Goal: Task Accomplishment & Management: Manage account settings

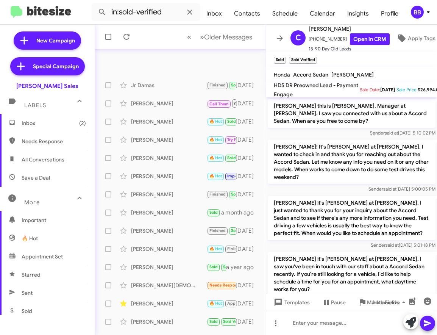
scroll to position [800, 0]
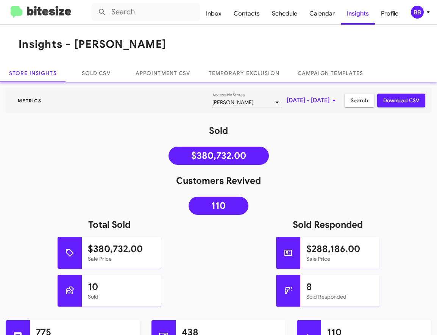
click at [420, 14] on div "BB" at bounding box center [417, 12] width 13 height 13
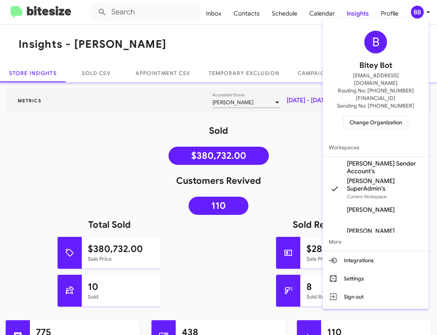
click at [383, 116] on span "Change Organization" at bounding box center [375, 122] width 53 height 13
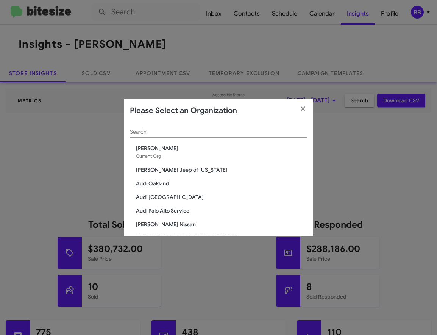
click at [153, 136] on div "Search" at bounding box center [218, 130] width 177 height 15
click at [146, 133] on input "Search" at bounding box center [218, 132] width 177 height 6
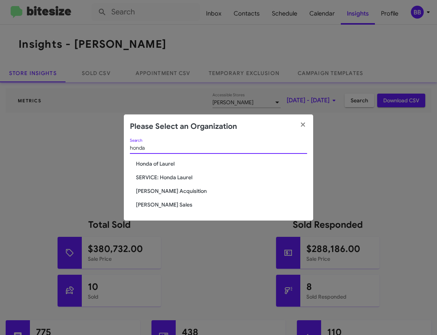
type input "honda"
click at [168, 204] on span "[PERSON_NAME] Sales" at bounding box center [221, 205] width 171 height 8
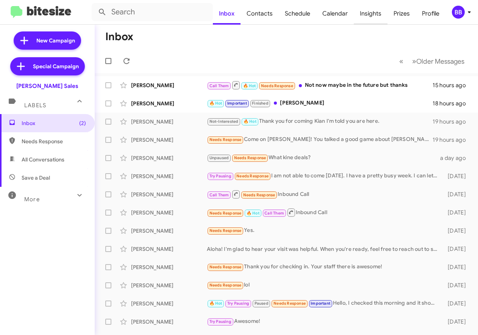
click at [369, 22] on span "Insights" at bounding box center [371, 14] width 34 height 22
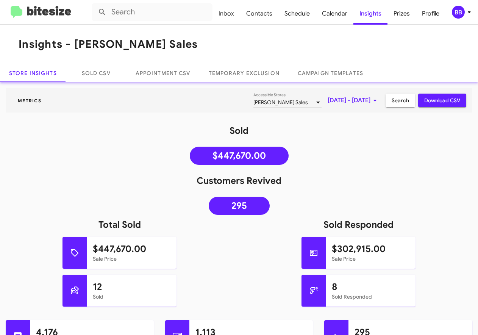
click at [37, 5] on mat-toolbar "Inbox Contacts Schedule Calendar Insights Prizes Profile BB" at bounding box center [239, 12] width 478 height 24
click at [38, 12] on img at bounding box center [41, 12] width 61 height 12
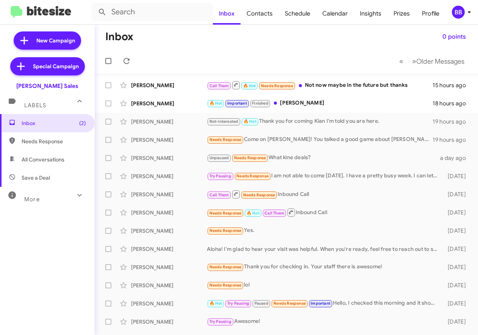
click at [41, 199] on div "More" at bounding box center [39, 196] width 67 height 14
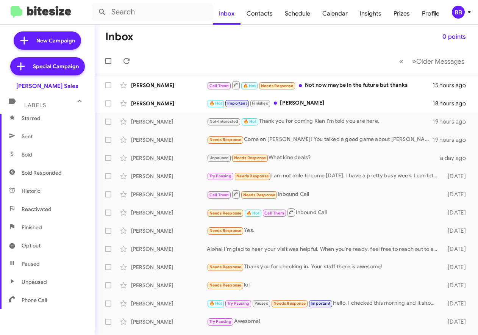
click at [49, 169] on span "Sold Responded" at bounding box center [42, 173] width 40 height 8
type input "in:sold-verified"
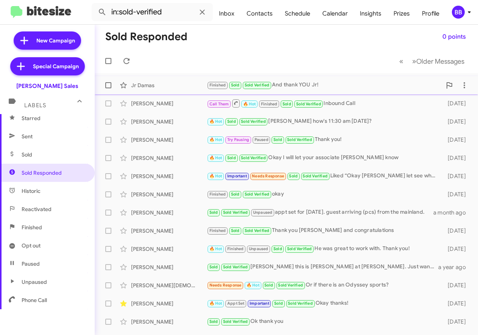
click at [165, 84] on div "Jr Damas" at bounding box center [169, 85] width 76 height 8
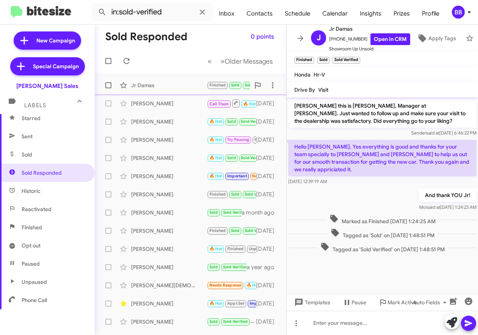
click at [167, 88] on div "Jr Damas" at bounding box center [169, 85] width 76 height 8
click at [167, 106] on div "Arlene Sunada" at bounding box center [169, 104] width 76 height 8
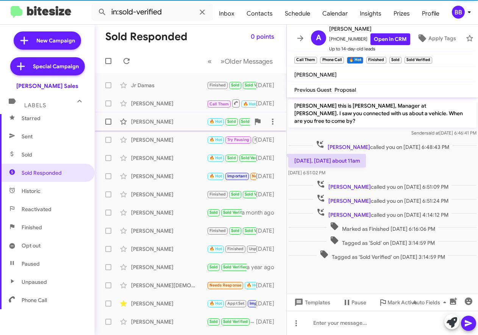
click at [169, 122] on div "Christopher Southard" at bounding box center [169, 122] width 76 height 8
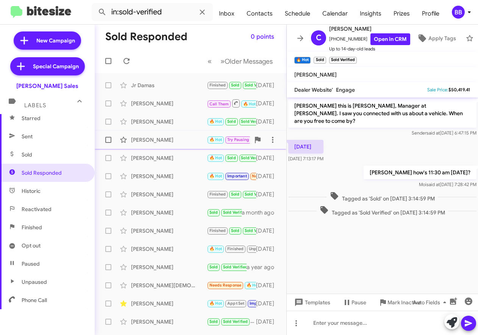
click at [168, 133] on div "Jana Cabrera 🔥 Hot Try Pausing Paused Sold Sold Verified Thank you! 9 days ago" at bounding box center [190, 139] width 179 height 15
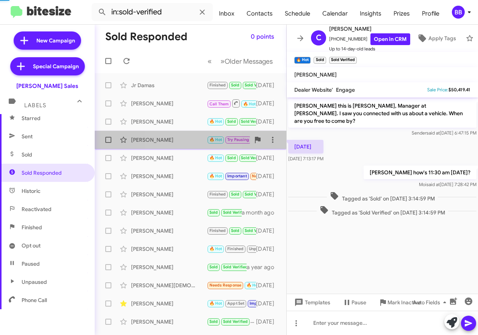
scroll to position [422, 0]
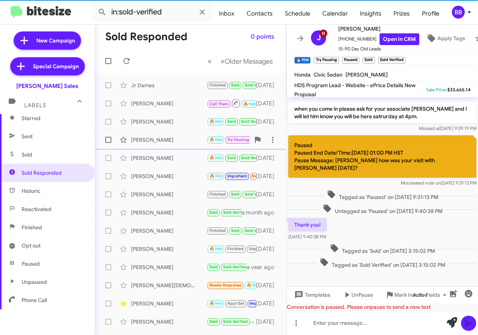
click at [174, 147] on span "Jana Cabrera 🔥 Hot Try Pausing Paused Sold Sold Verified Thank you! 9 days ago" at bounding box center [191, 140] width 192 height 18
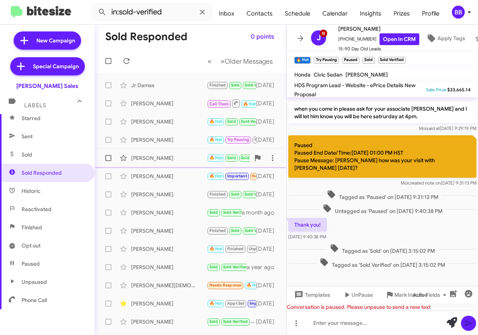
click at [179, 158] on div "Jacob Reyes" at bounding box center [169, 158] width 76 height 8
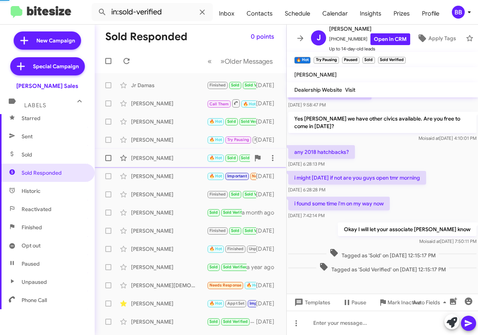
scroll to position [72, 0]
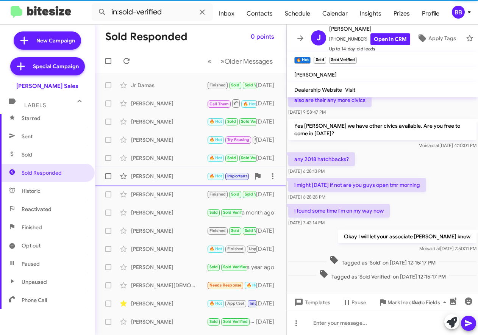
click at [178, 179] on div "Greg Williams" at bounding box center [169, 176] width 76 height 8
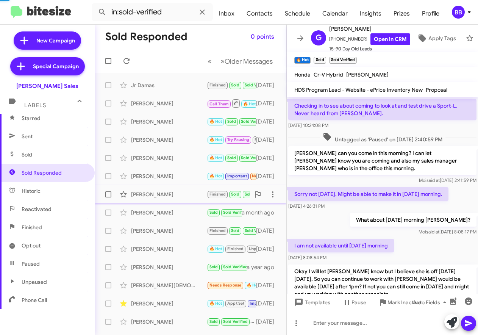
scroll to position [38, 0]
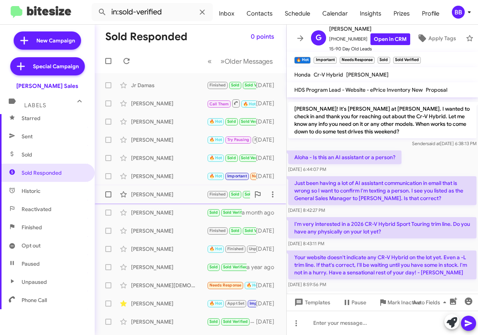
click at [182, 192] on div "Joseph Cordeiro" at bounding box center [169, 194] width 76 height 8
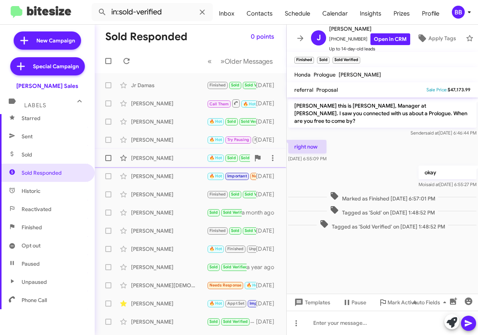
click at [179, 157] on div "Jacob Reyes" at bounding box center [169, 158] width 76 height 8
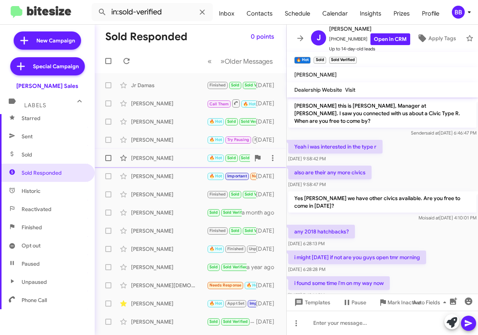
click at [154, 151] on div "Jacob Reyes 🔥 Hot Sold Sold Verified Okay I will let your associate Kamai know …" at bounding box center [190, 157] width 179 height 15
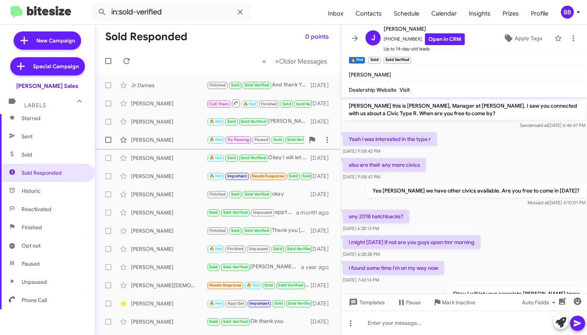
click at [199, 140] on div "Jana Cabrera" at bounding box center [169, 140] width 76 height 8
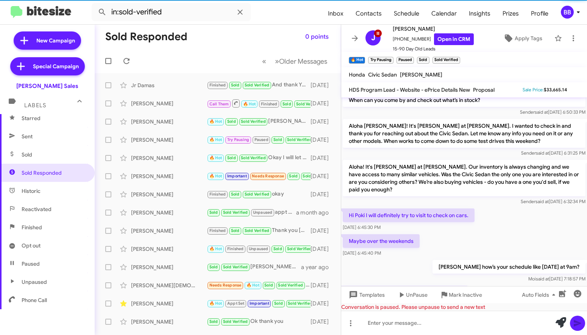
scroll to position [870, 0]
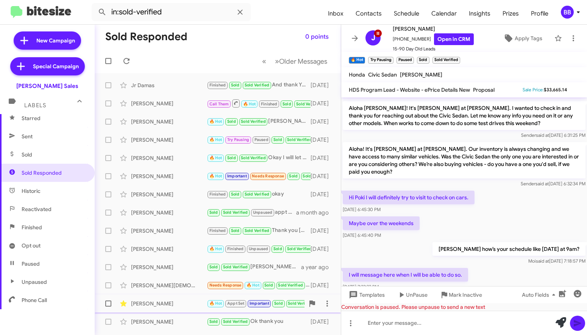
click at [167, 301] on div "Christine Cajimat" at bounding box center [169, 303] width 76 height 8
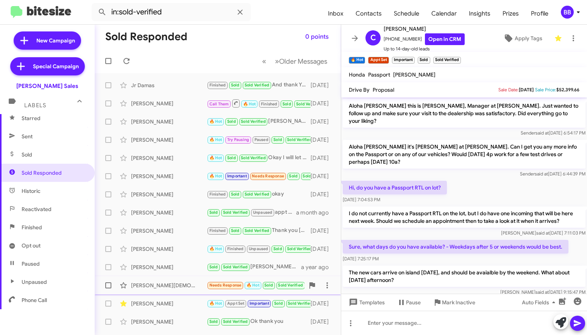
click at [167, 287] on div "Hannah Evangelista" at bounding box center [169, 285] width 76 height 8
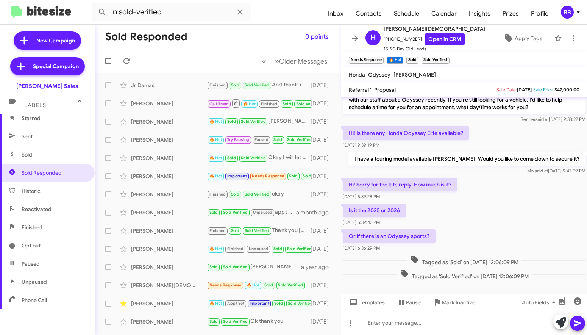
scroll to position [218, 0]
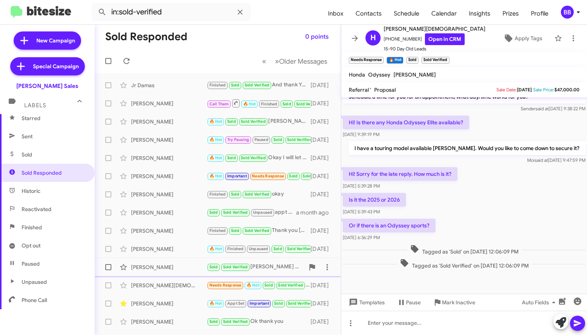
click at [180, 265] on div "Abraham Nuuanu" at bounding box center [169, 267] width 76 height 8
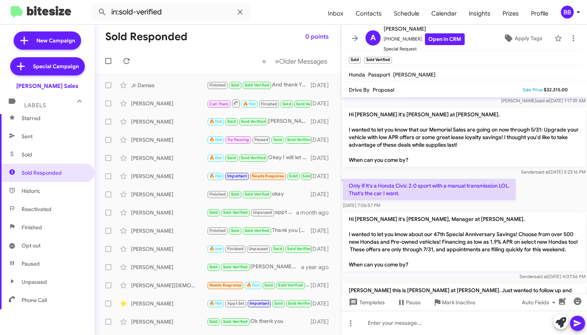
scroll to position [71, 0]
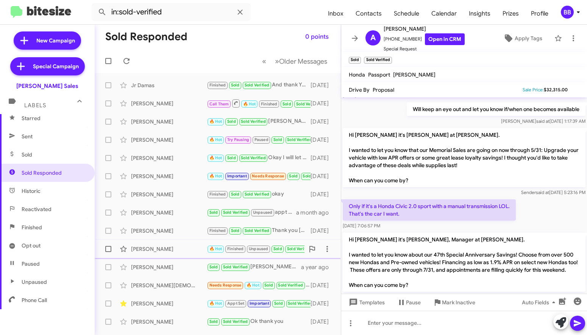
click at [178, 251] on div "Kim Eddinger" at bounding box center [169, 249] width 76 height 8
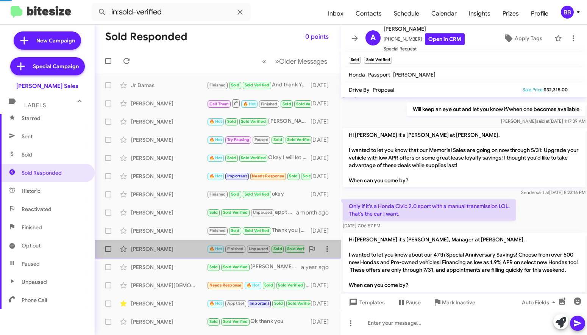
scroll to position [307, 0]
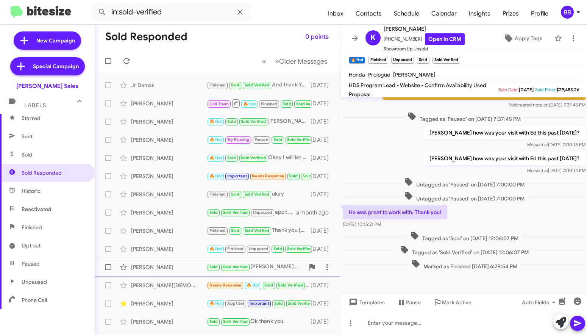
click at [179, 268] on div "Abraham Nuuanu" at bounding box center [169, 267] width 76 height 8
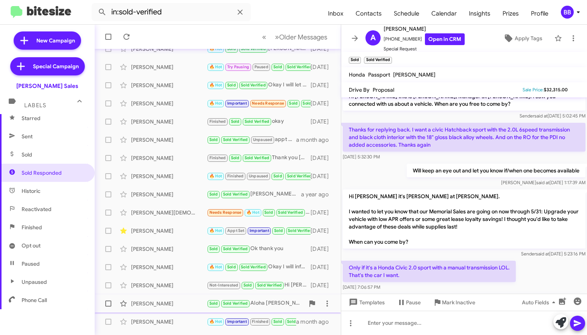
scroll to position [105, 0]
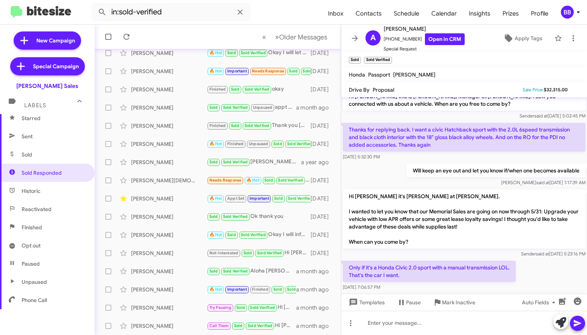
click at [436, 13] on div "BB" at bounding box center [567, 12] width 13 height 13
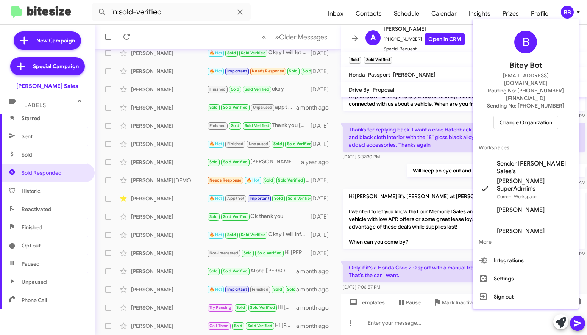
click at [436, 116] on span "Change Organization" at bounding box center [525, 122] width 53 height 13
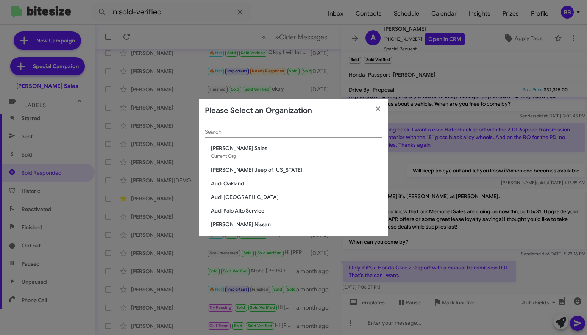
click at [211, 129] on input "Search" at bounding box center [293, 132] width 177 height 6
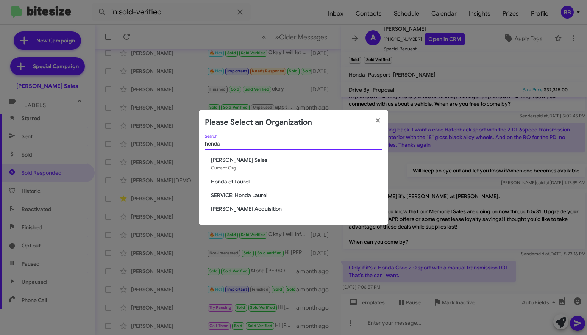
type input "honda"
click at [227, 183] on span "Honda of Laurel" at bounding box center [296, 182] width 171 height 8
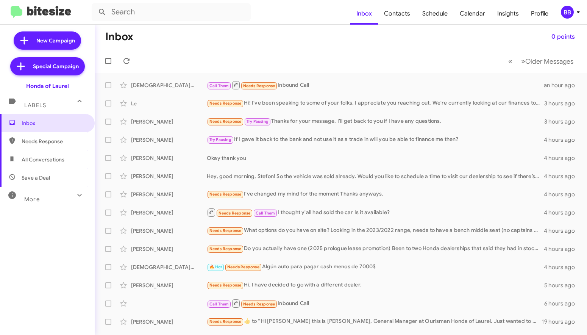
click at [59, 199] on div "More" at bounding box center [39, 196] width 67 height 14
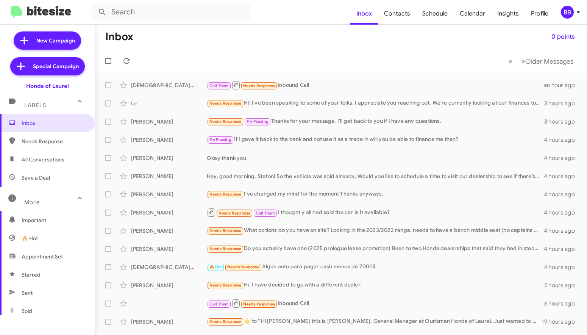
scroll to position [156, 0]
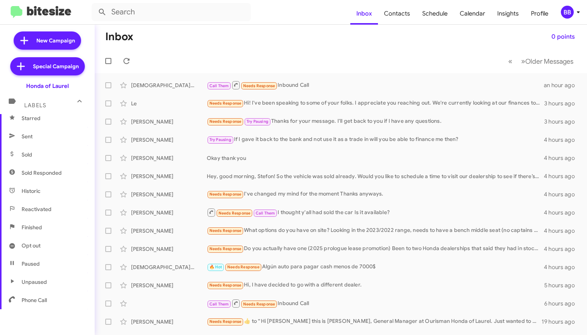
click at [55, 167] on span "Sold Responded" at bounding box center [47, 173] width 95 height 18
type input "in:sold-verified"
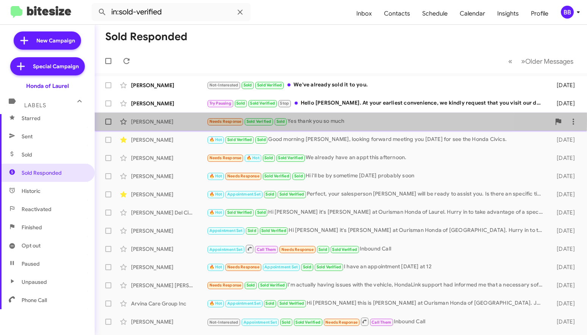
click at [166, 119] on div "Nathaniel Wingo" at bounding box center [169, 122] width 76 height 8
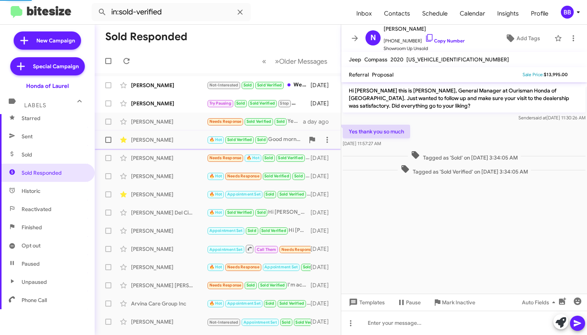
click at [198, 137] on div "Colleen Raville" at bounding box center [169, 140] width 76 height 8
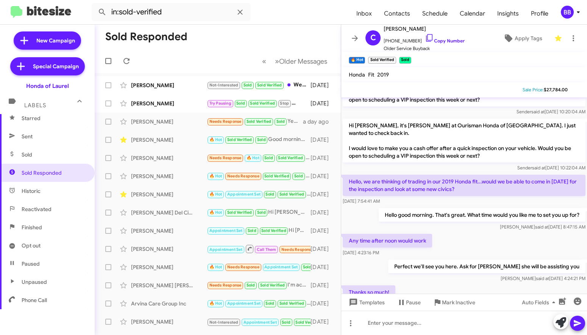
scroll to position [81, 0]
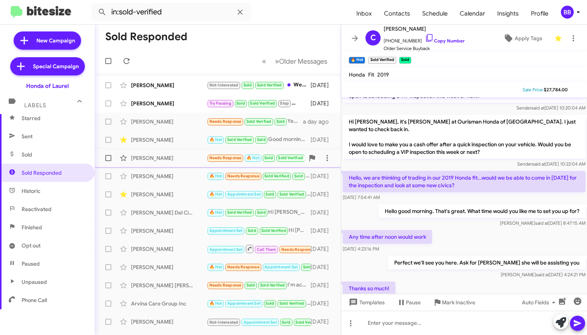
click at [170, 157] on div "Jorge Pantelis" at bounding box center [169, 158] width 76 height 8
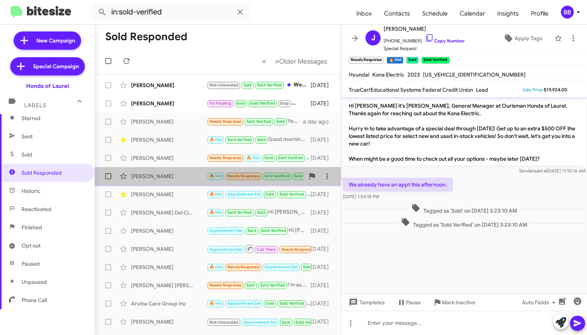
click at [179, 180] on div "Trinity Robinson 🔥 Hot Needs Response Sold Verified Sold Hi i'll be by sometime…" at bounding box center [218, 175] width 234 height 15
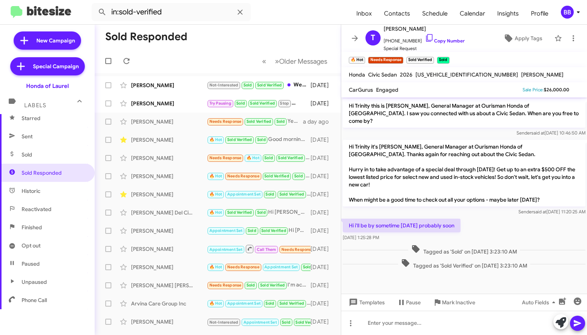
click at [561, 5] on mat-toolbar "in:sold-verified Inbox Contacts Schedule Calendar Insights Profile BB" at bounding box center [293, 12] width 587 height 24
click at [566, 10] on div "BB" at bounding box center [567, 12] width 13 height 13
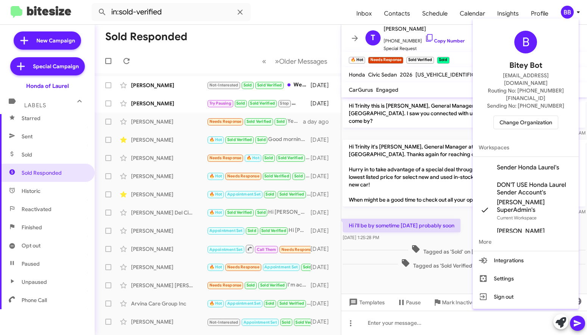
click at [513, 116] on span "Change Organization" at bounding box center [525, 122] width 53 height 13
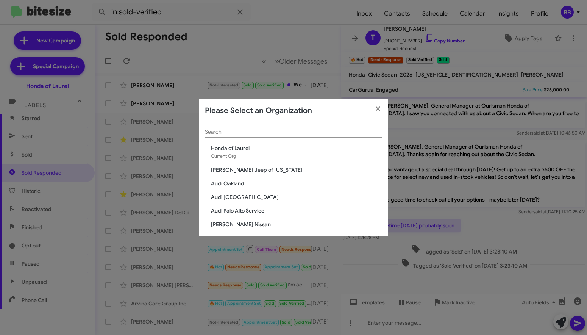
click at [224, 135] on div "Search" at bounding box center [293, 130] width 177 height 15
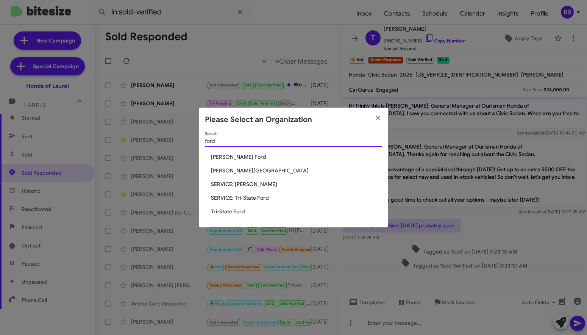
type input "ford"
click at [226, 212] on span "Tri-State Ford" at bounding box center [296, 211] width 171 height 8
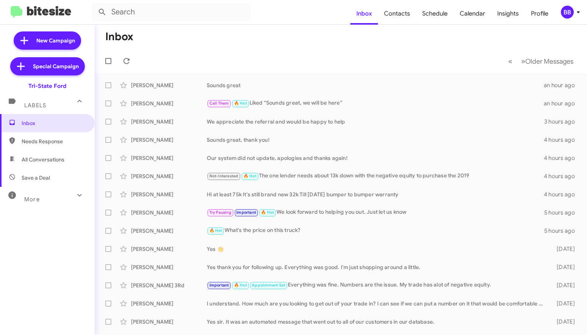
click at [47, 196] on div "More" at bounding box center [39, 196] width 67 height 14
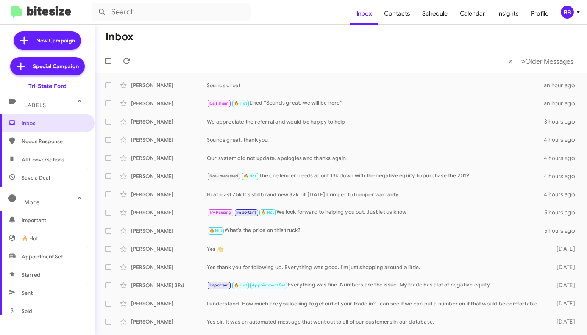
scroll to position [156, 0]
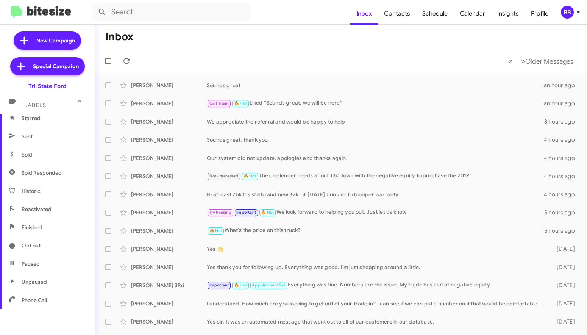
click at [51, 177] on span "Sold Responded" at bounding box center [47, 173] width 95 height 18
type input "in:sold-verified"
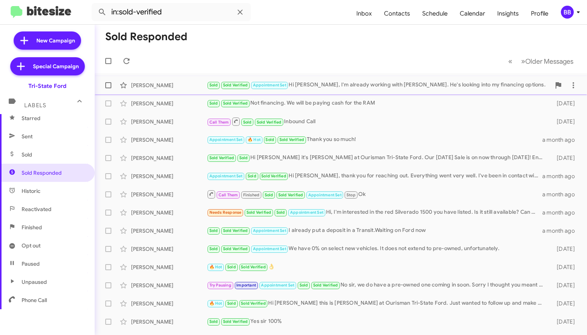
click at [183, 90] on div "[PERSON_NAME] Sold Sold Verified Appointment Set Hi [PERSON_NAME], I'm already …" at bounding box center [341, 85] width 480 height 15
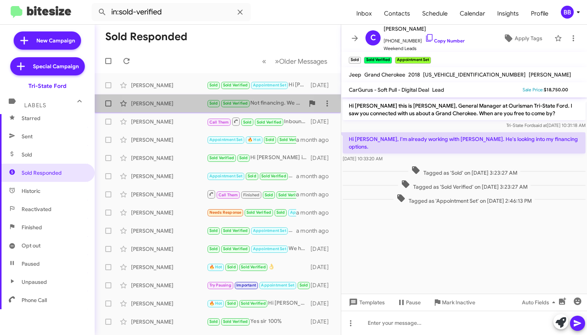
click at [183, 103] on div "[PERSON_NAME]" at bounding box center [169, 104] width 76 height 8
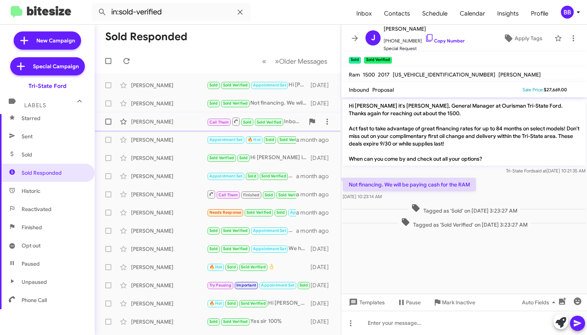
click at [160, 125] on div "[PERSON_NAME]" at bounding box center [169, 122] width 76 height 8
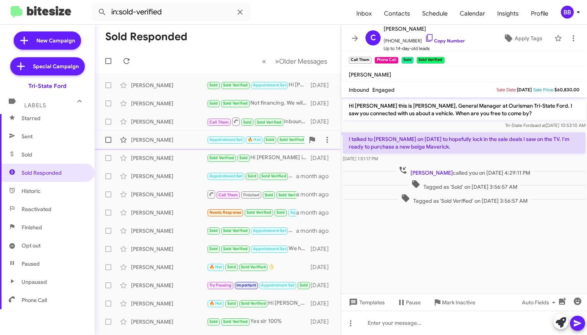
click at [162, 144] on div "[PERSON_NAME] Appointment Set 🔥 Hot Sold Sold Verified Thank you so much! a mon…" at bounding box center [218, 139] width 234 height 15
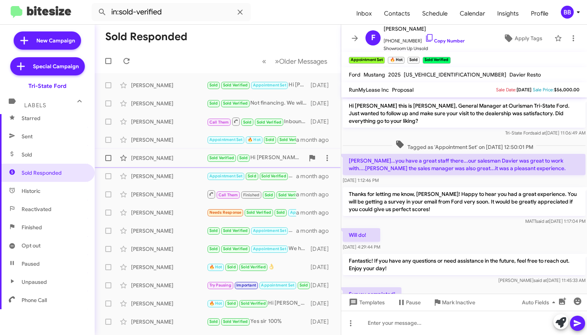
click at [189, 156] on div "[PERSON_NAME]" at bounding box center [169, 158] width 76 height 8
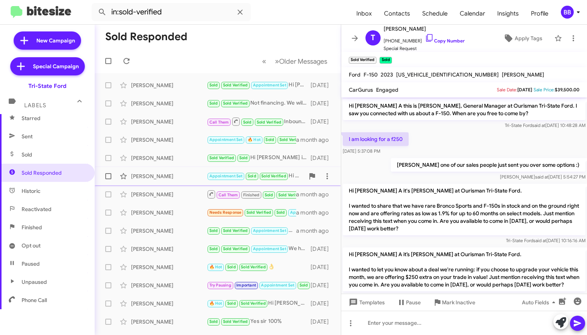
click at [183, 175] on div "Kristine Gawrych" at bounding box center [169, 176] width 76 height 8
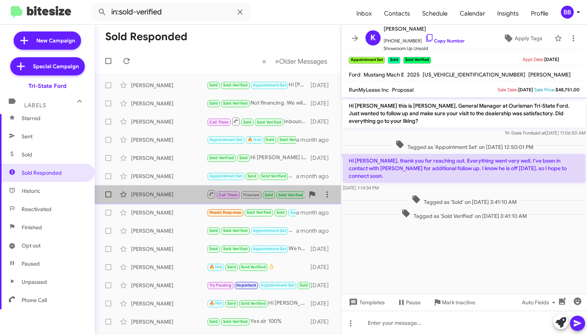
click at [184, 196] on div "Larry Hall" at bounding box center [169, 194] width 76 height 8
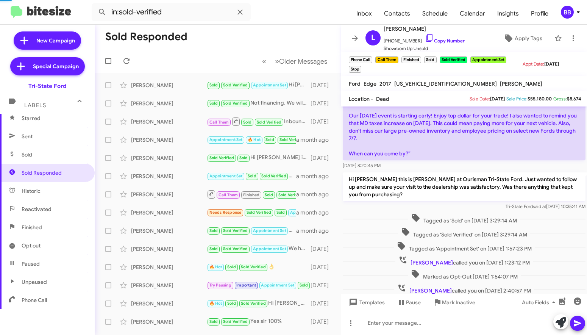
scroll to position [1058, 0]
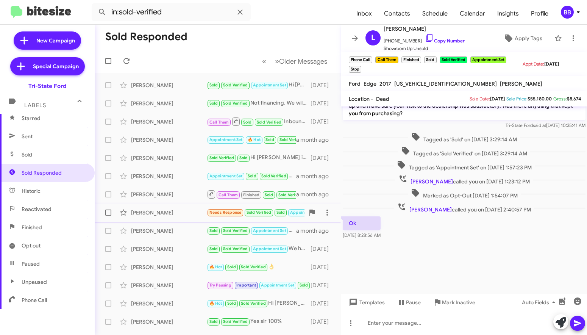
click at [184, 218] on div "Paul Zajac Needs Response Sold Verified Sold Appointment Set Hi, I'm interested…" at bounding box center [218, 212] width 234 height 15
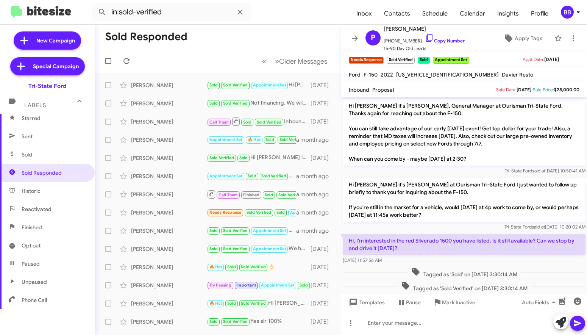
click at [425, 207] on p "Hi Paul it's Derek Haga at Ourisman Tri-State Ford I just wanted to follow up b…" at bounding box center [464, 200] width 243 height 44
click at [184, 230] on div "Harold Mccanick" at bounding box center [169, 231] width 76 height 8
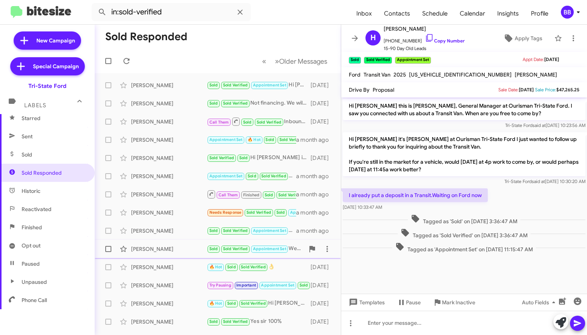
click at [187, 245] on div "Sterling Seemans" at bounding box center [169, 249] width 76 height 8
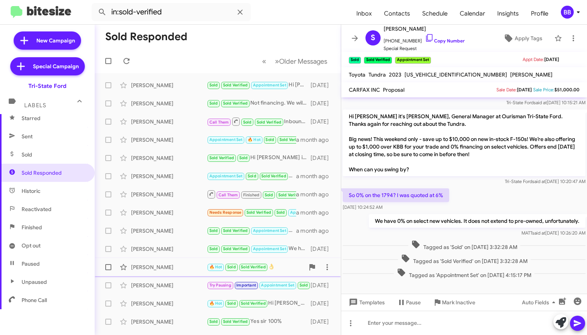
click at [191, 265] on div "John Sagers" at bounding box center [169, 267] width 76 height 8
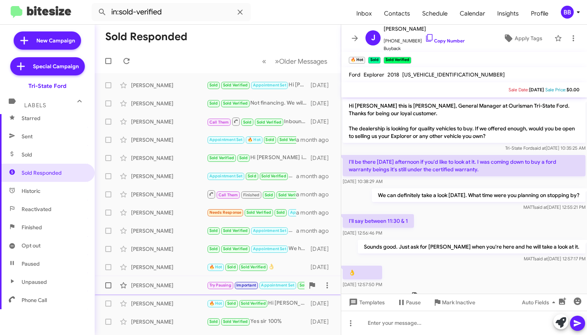
click at [187, 280] on div "Kenneth Keesee Try Pausing Important Appointment Set Sold Sold Verified No sir,…" at bounding box center [218, 284] width 234 height 15
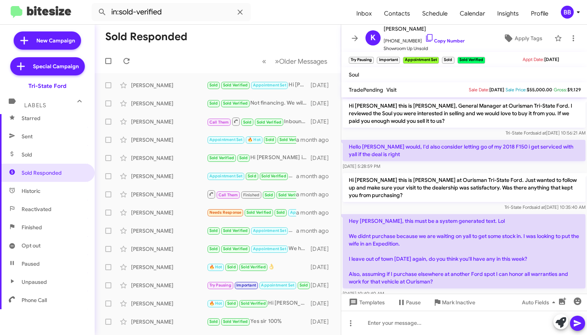
click at [564, 14] on div "BB" at bounding box center [567, 12] width 13 height 13
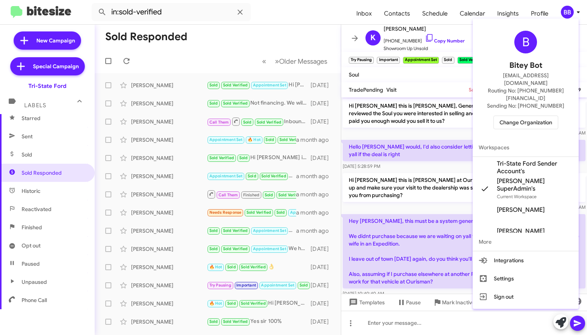
click at [510, 116] on span "Change Organization" at bounding box center [525, 122] width 53 height 13
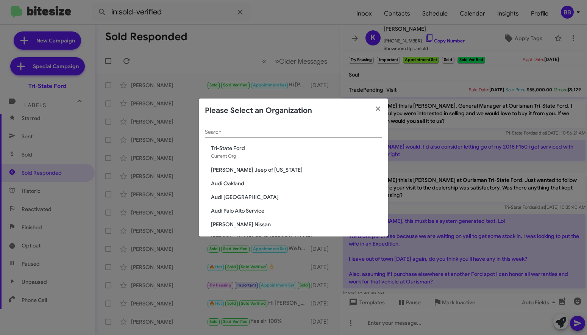
click at [254, 134] on input "Search" at bounding box center [293, 132] width 177 height 6
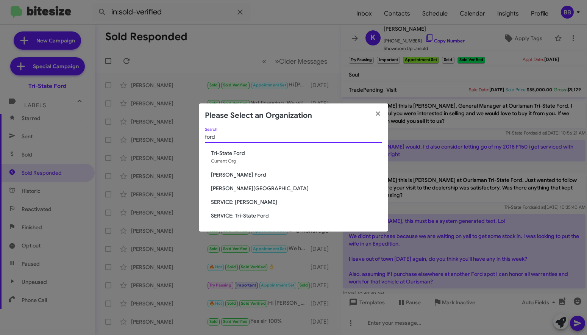
type input "ford"
click at [221, 172] on span "[PERSON_NAME] Ford" at bounding box center [296, 175] width 171 height 8
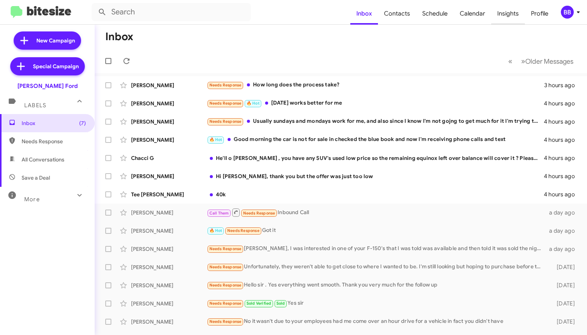
click at [509, 18] on span "Insights" at bounding box center [508, 14] width 34 height 22
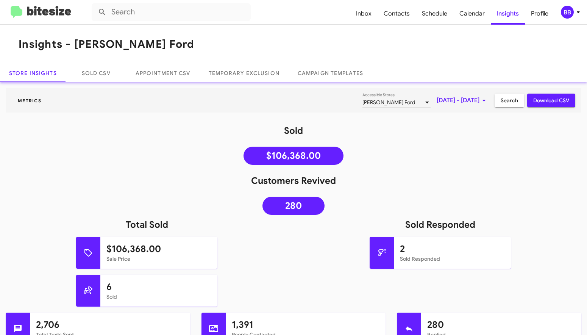
click at [45, 15] on img at bounding box center [41, 12] width 61 height 12
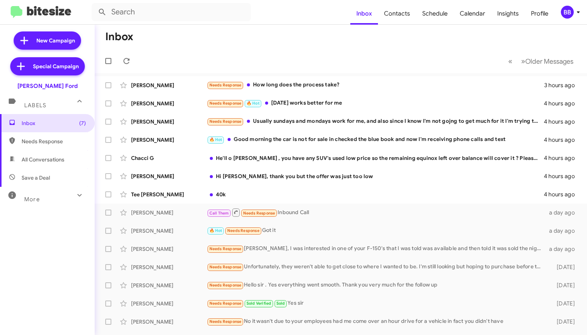
click at [43, 196] on div "More" at bounding box center [39, 196] width 67 height 14
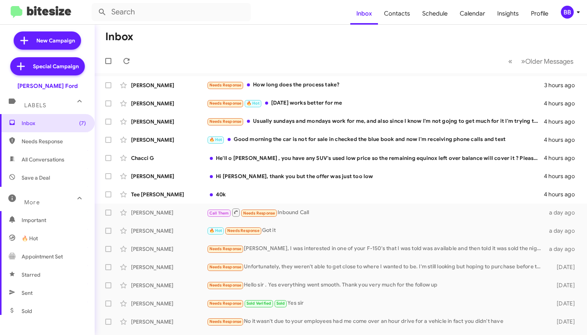
scroll to position [156, 0]
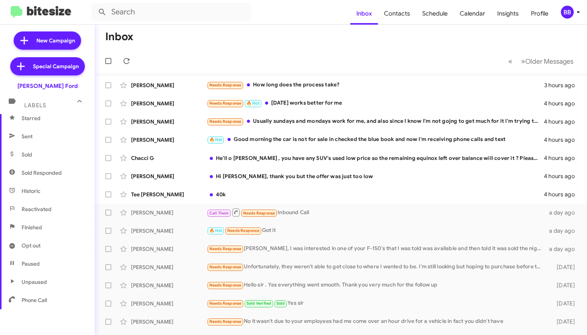
click at [50, 169] on span "Sold Responded" at bounding box center [42, 173] width 40 height 8
type input "in:sold-verified"
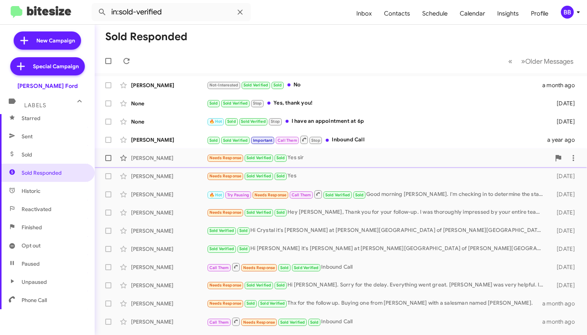
click at [187, 158] on div "Marquette Aikens" at bounding box center [169, 158] width 76 height 8
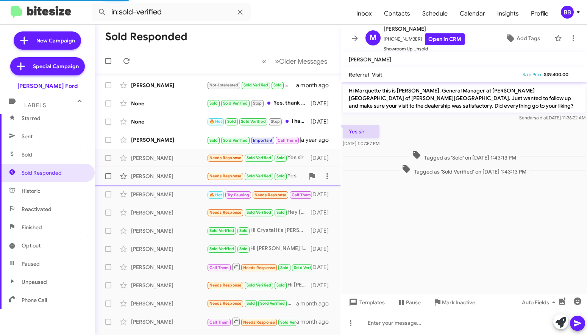
click at [186, 174] on div "Anna Estep" at bounding box center [169, 176] width 76 height 8
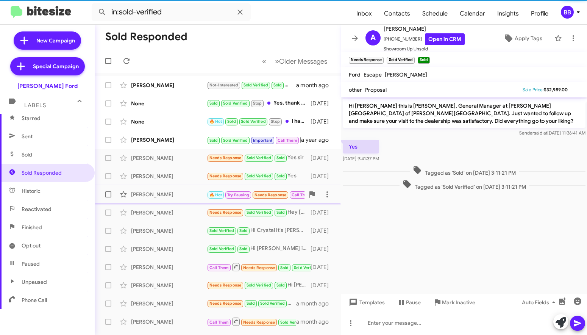
click at [186, 199] on div "Shavar Golden 🔥 Hot Try Pausing Needs Response Call Them Sold Verified Sold Goo…" at bounding box center [218, 194] width 234 height 15
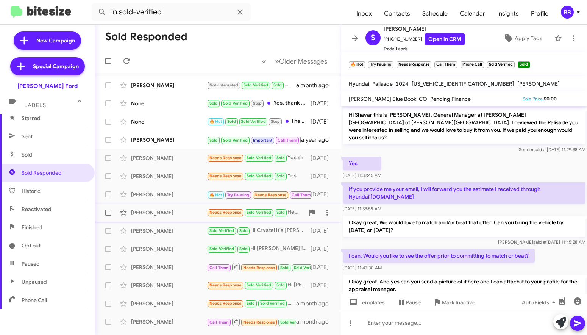
click at [171, 208] on div "Raynard Wolley Needs Response Sold Verified Sold Hey David, Thank you for your …" at bounding box center [218, 212] width 234 height 15
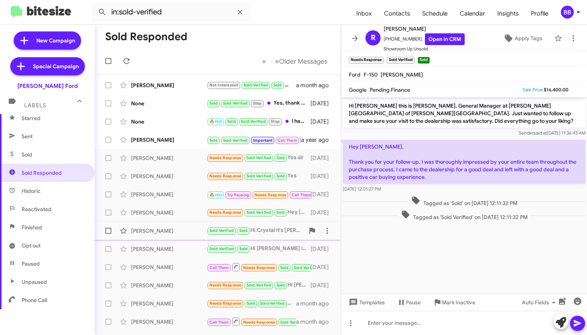
click at [179, 229] on div "Crystal Evans" at bounding box center [169, 231] width 76 height 8
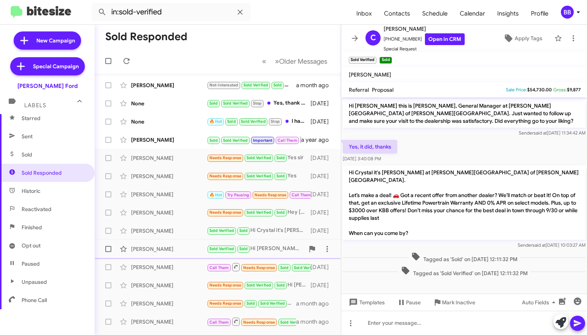
click at [170, 248] on div "Porsha Miles" at bounding box center [169, 249] width 76 height 8
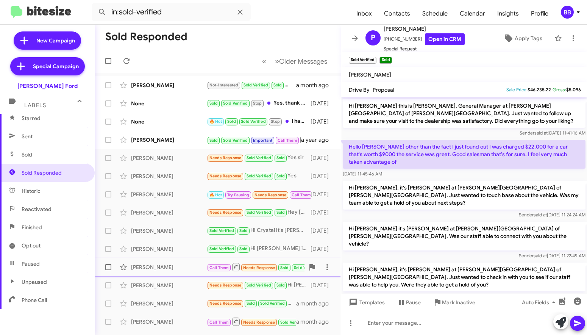
click at [171, 264] on div "Sufian Shaibi" at bounding box center [169, 267] width 76 height 8
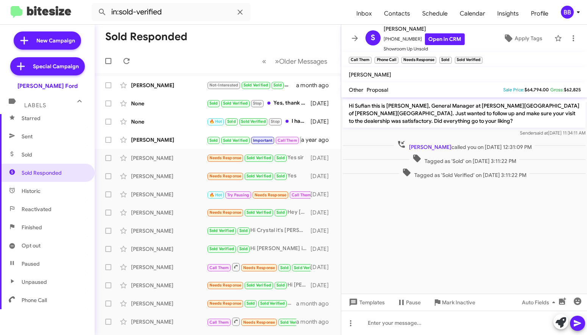
click at [569, 13] on div "BB" at bounding box center [567, 12] width 13 height 13
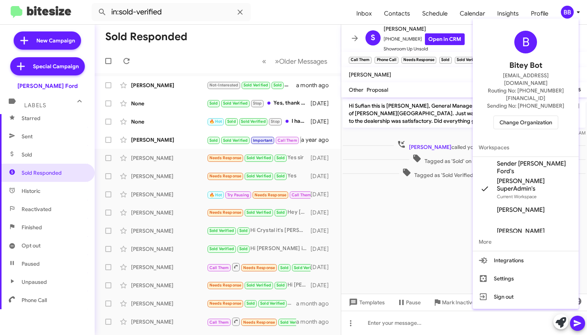
click at [519, 116] on span "Change Organization" at bounding box center [525, 122] width 53 height 13
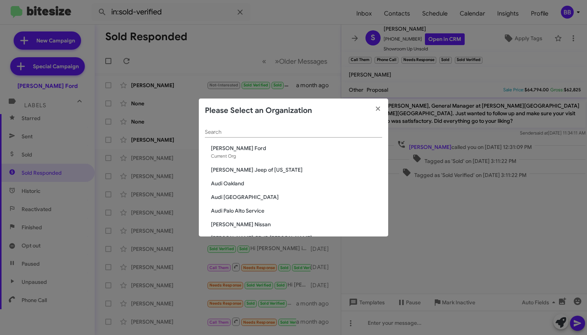
click at [294, 132] on input "Search" at bounding box center [293, 132] width 177 height 6
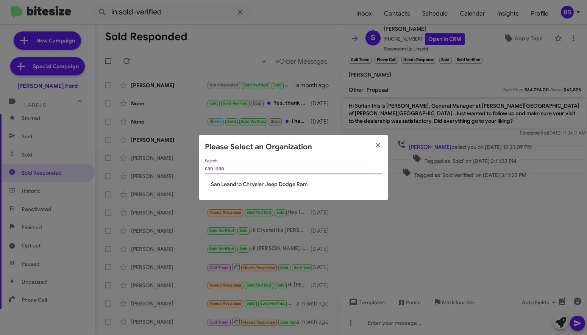
type input "san lean"
click at [232, 184] on span "San Leandro Chrysler Jeep Dodge Ram" at bounding box center [296, 184] width 171 height 8
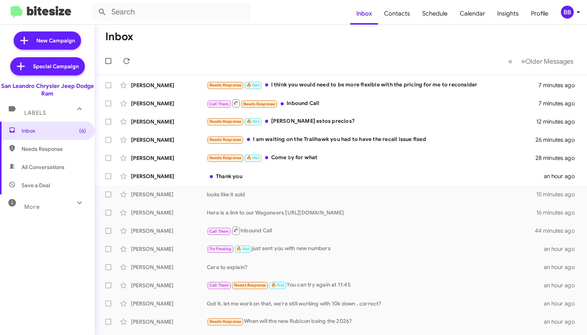
click at [76, 201] on icon at bounding box center [79, 202] width 9 height 9
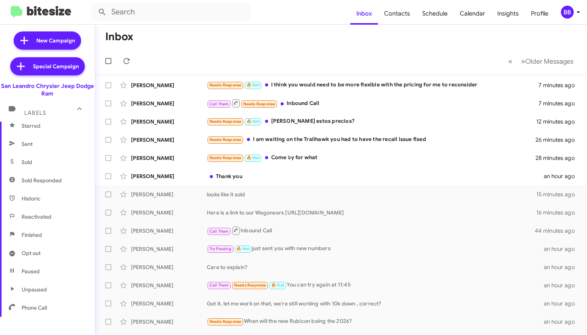
click at [55, 179] on span "Sold Responded" at bounding box center [42, 180] width 40 height 8
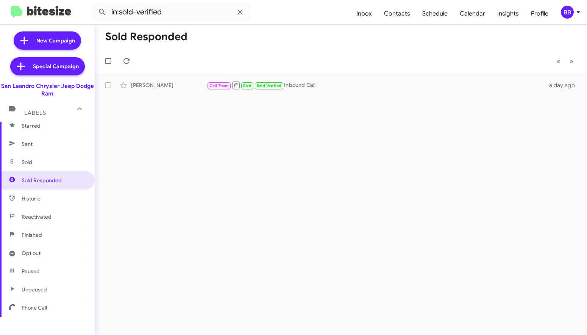
click at [50, 163] on span "Sold" at bounding box center [47, 162] width 95 height 18
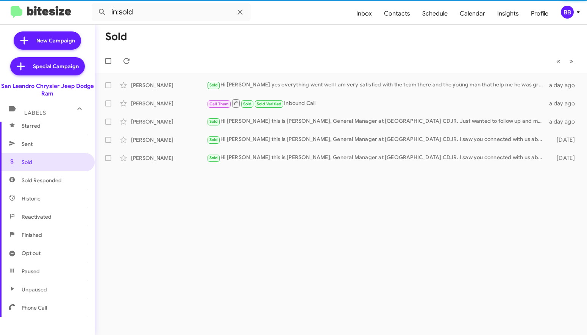
click at [59, 181] on span "Sold Responded" at bounding box center [42, 180] width 40 height 8
type input "in:sold-verified"
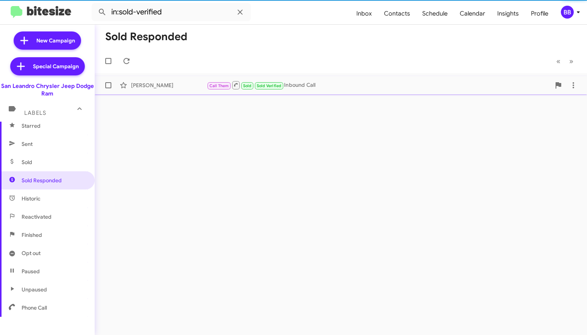
click at [299, 84] on div "Call Them Sold Sold Verified Inbound Call" at bounding box center [379, 84] width 344 height 9
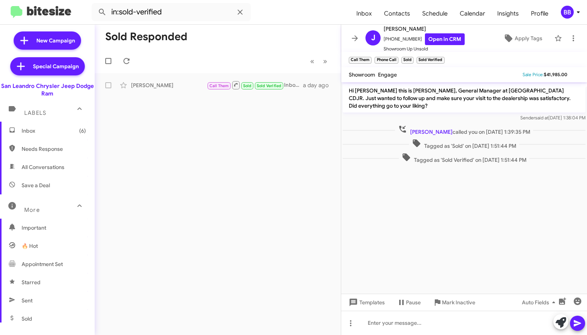
click at [40, 132] on span "Inbox (6)" at bounding box center [54, 131] width 64 height 8
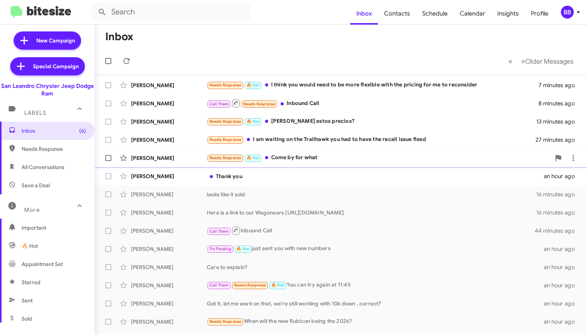
scroll to position [105, 0]
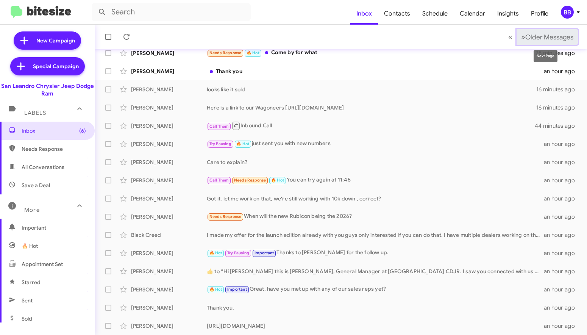
click at [525, 36] on span "Older Messages" at bounding box center [549, 37] width 48 height 8
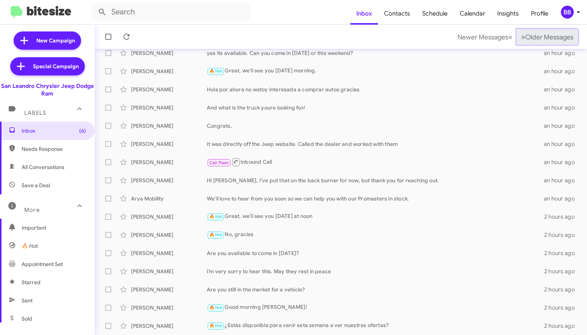
click at [533, 36] on span "Older Messages" at bounding box center [549, 37] width 48 height 8
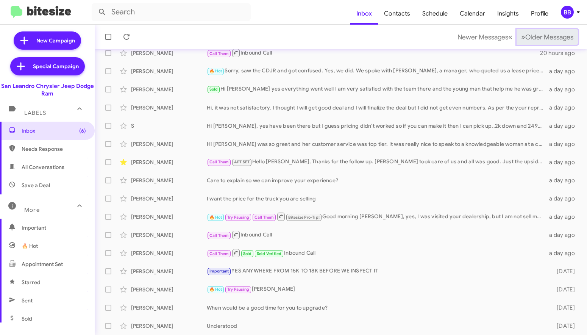
click at [533, 36] on span "Older Messages" at bounding box center [549, 37] width 48 height 8
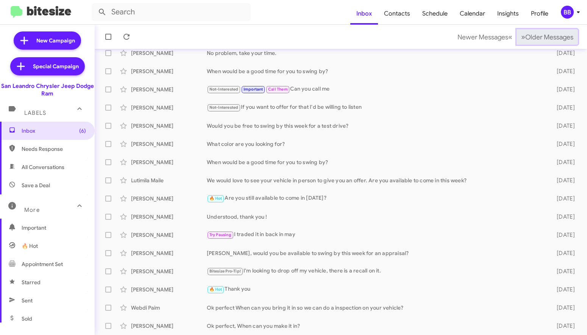
click at [533, 36] on span "Older Messages" at bounding box center [549, 37] width 48 height 8
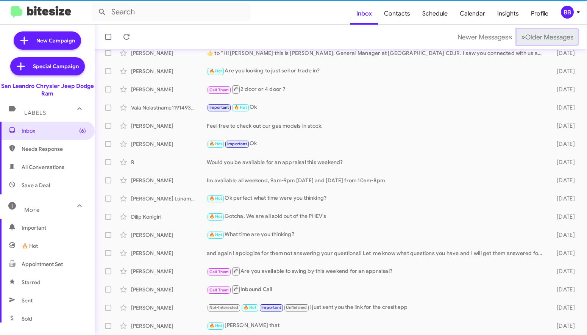
click at [533, 36] on span "Older Messages" at bounding box center [549, 37] width 48 height 8
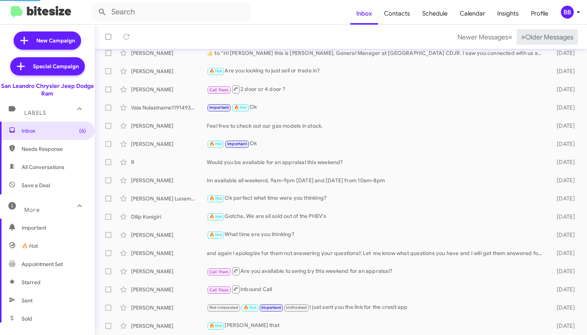
scroll to position [87, 0]
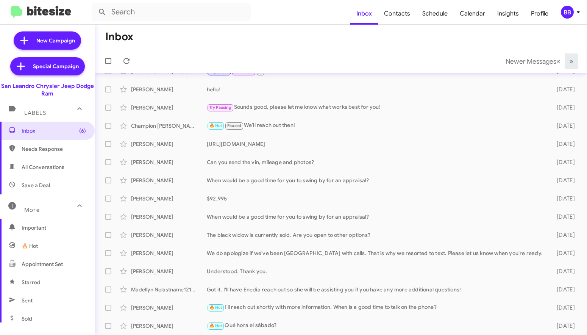
click at [533, 36] on mat-toolbar-row "Inbox" at bounding box center [341, 37] width 492 height 24
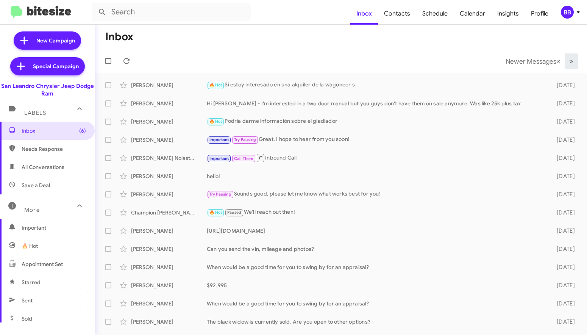
click at [44, 8] on img at bounding box center [41, 12] width 61 height 12
